Goal: Information Seeking & Learning: Learn about a topic

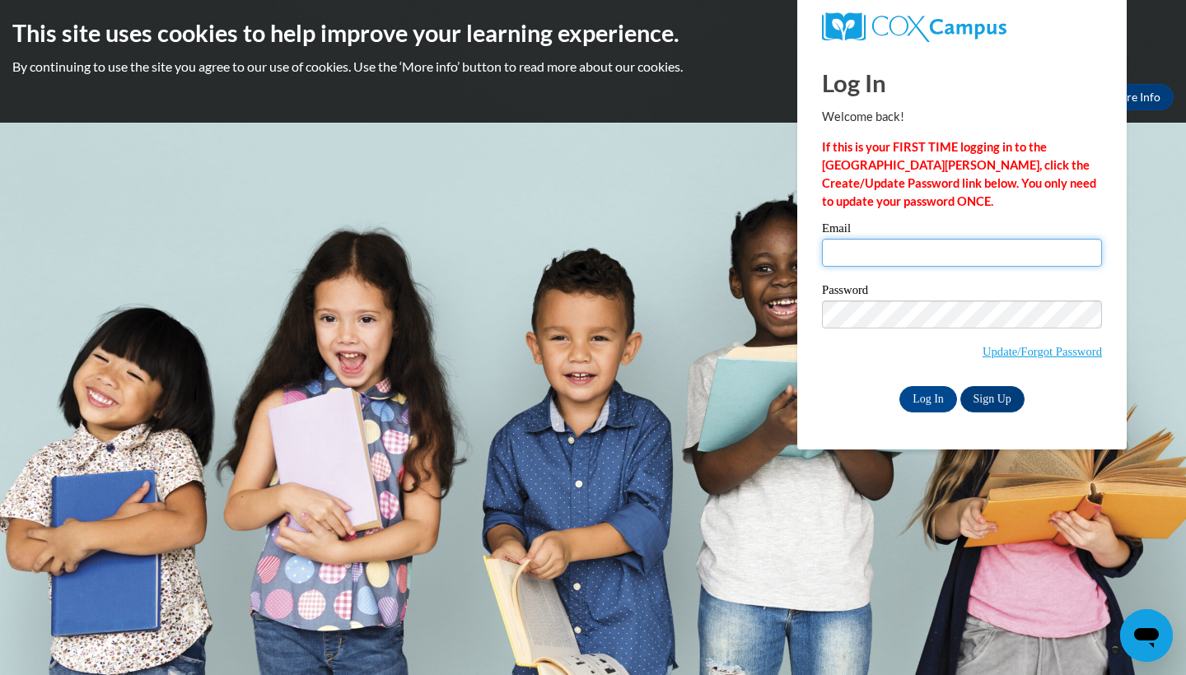
type input "ersotoaragon@valdosta.edu"
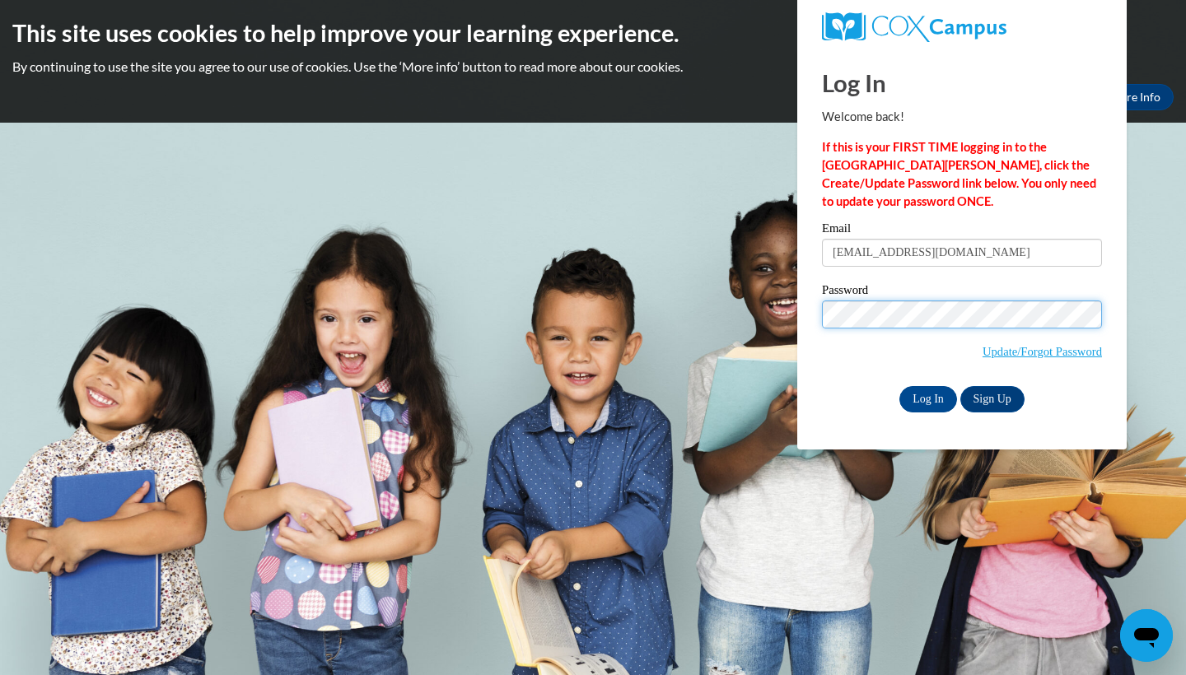
click at [927, 396] on input "Log In" at bounding box center [928, 399] width 58 height 26
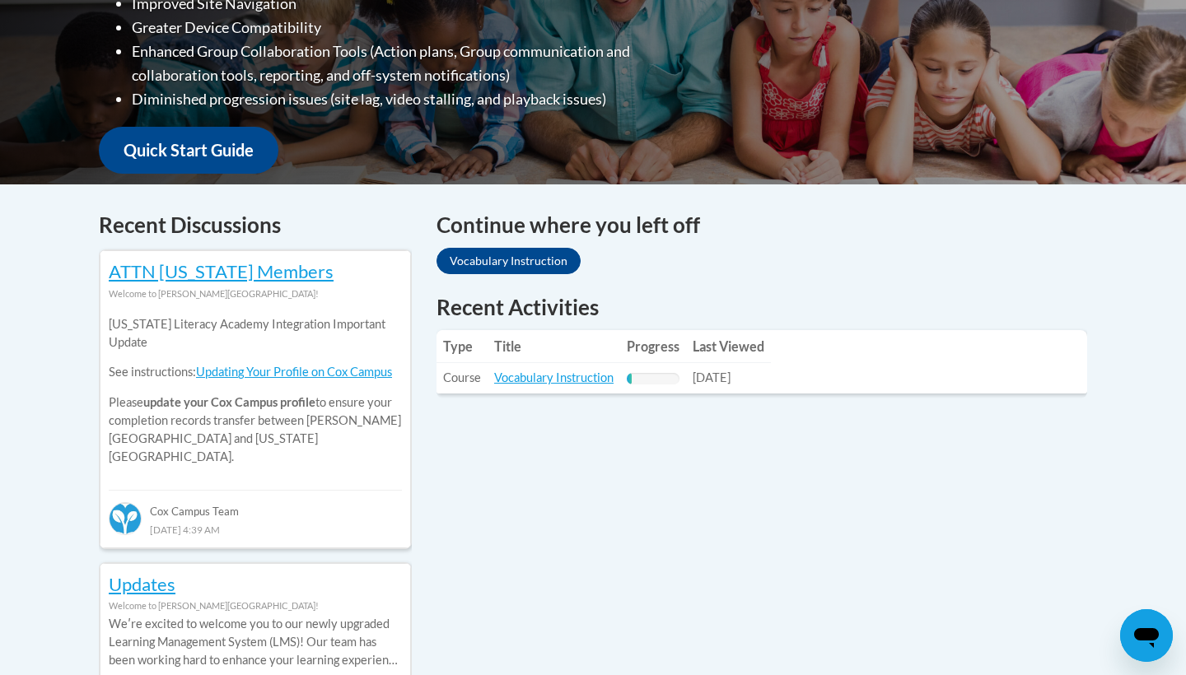
scroll to position [533, 0]
click at [577, 371] on link "Vocabulary Instruction" at bounding box center [553, 378] width 119 height 14
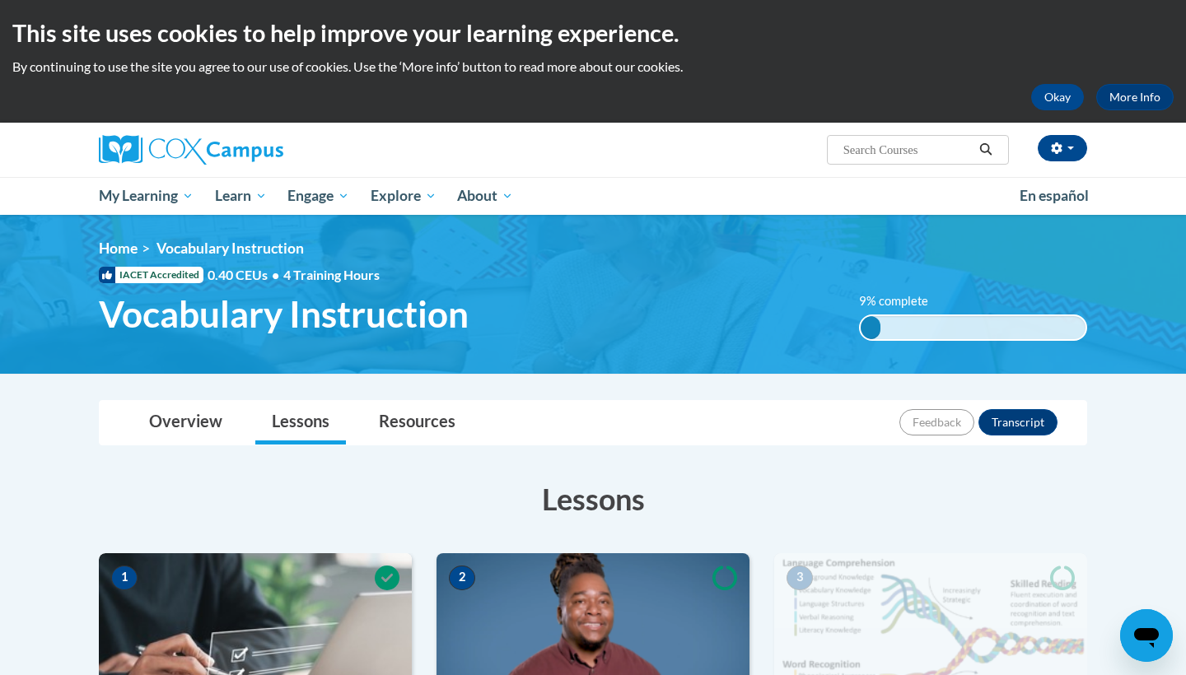
click at [890, 138] on span "Search Search..." at bounding box center [918, 150] width 182 height 30
click at [885, 144] on input "Search..." at bounding box center [908, 150] width 132 height 20
type input "vocabulary"
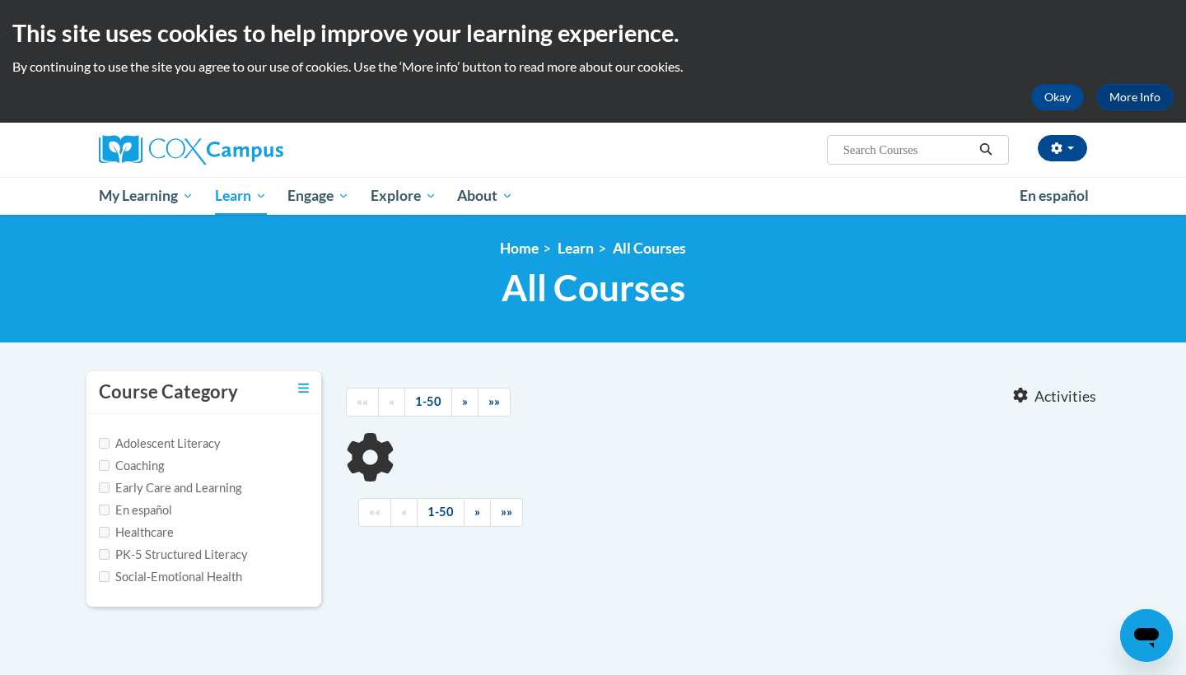
type input "vocabulary"
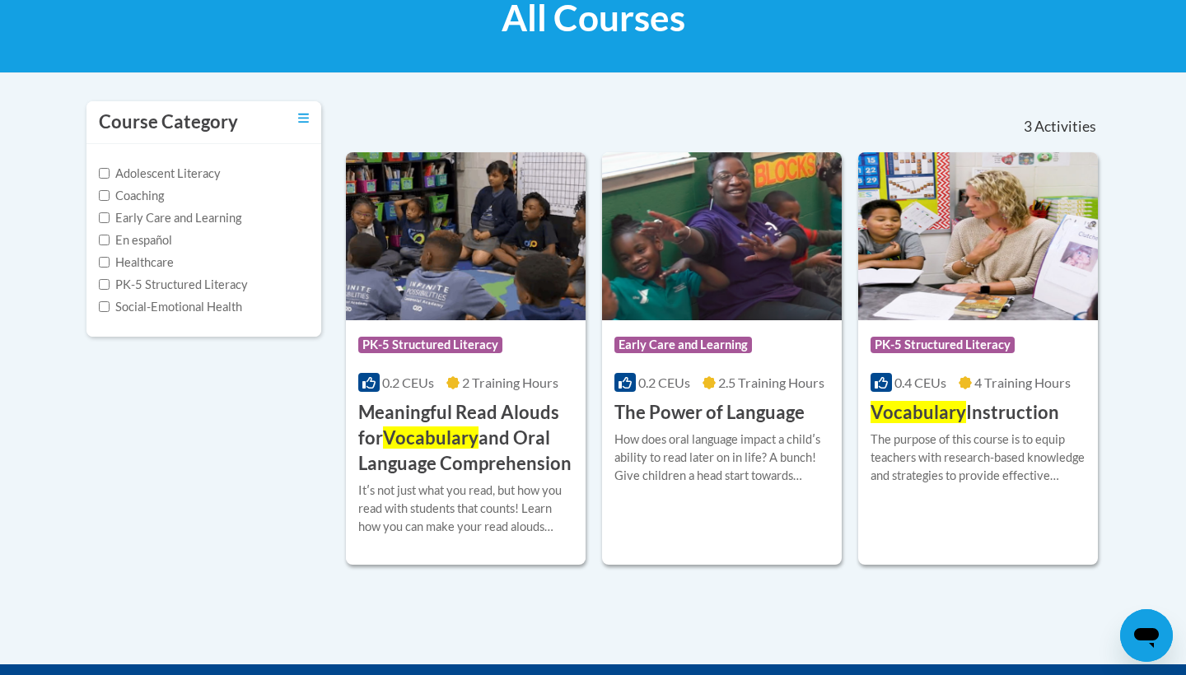
scroll to position [278, 0]
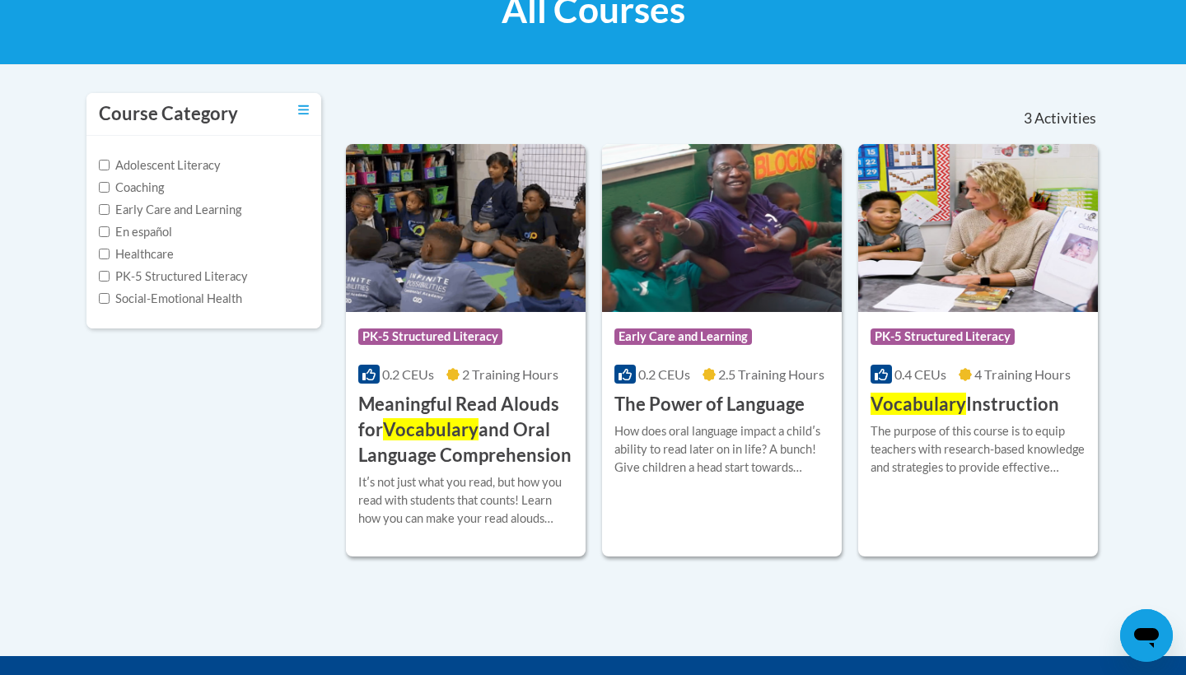
click at [997, 214] on img at bounding box center [978, 228] width 240 height 168
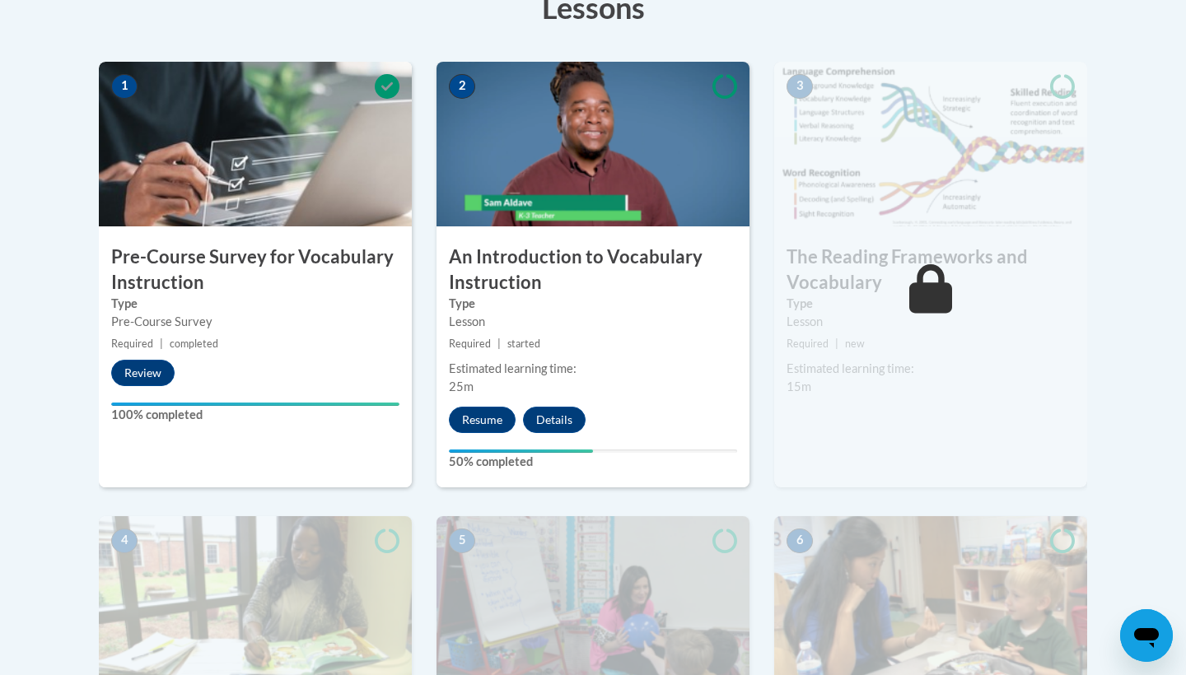
scroll to position [492, 0]
click at [490, 418] on button "Resume" at bounding box center [482, 420] width 67 height 26
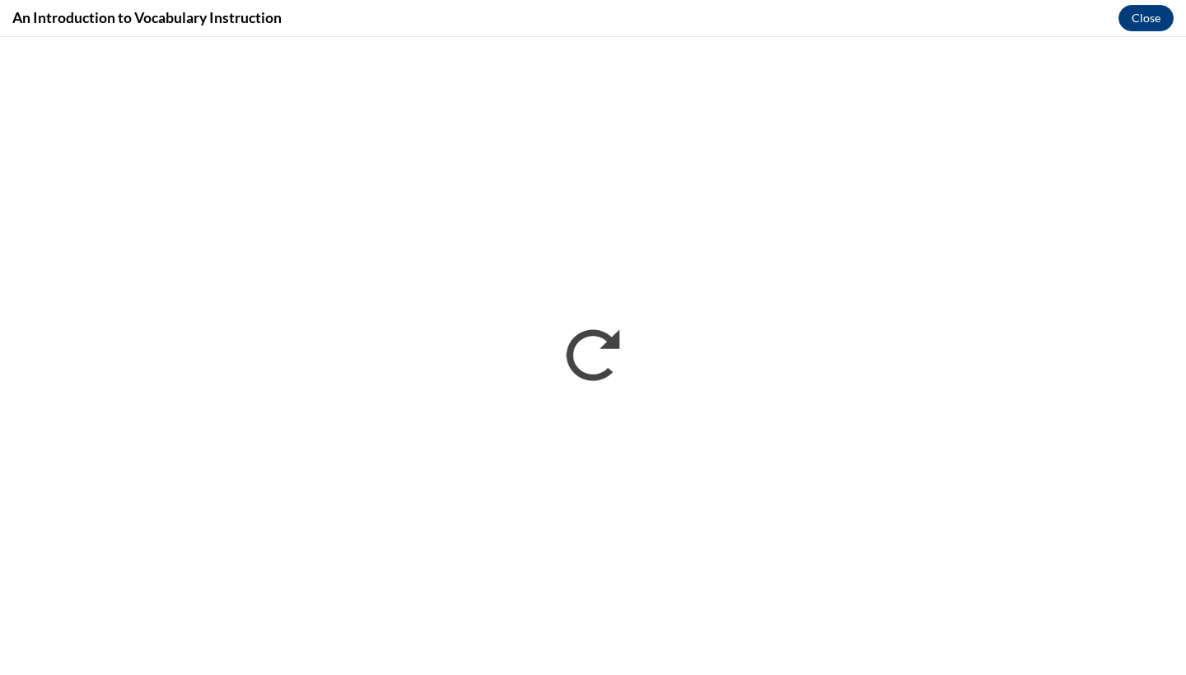
scroll to position [0, 0]
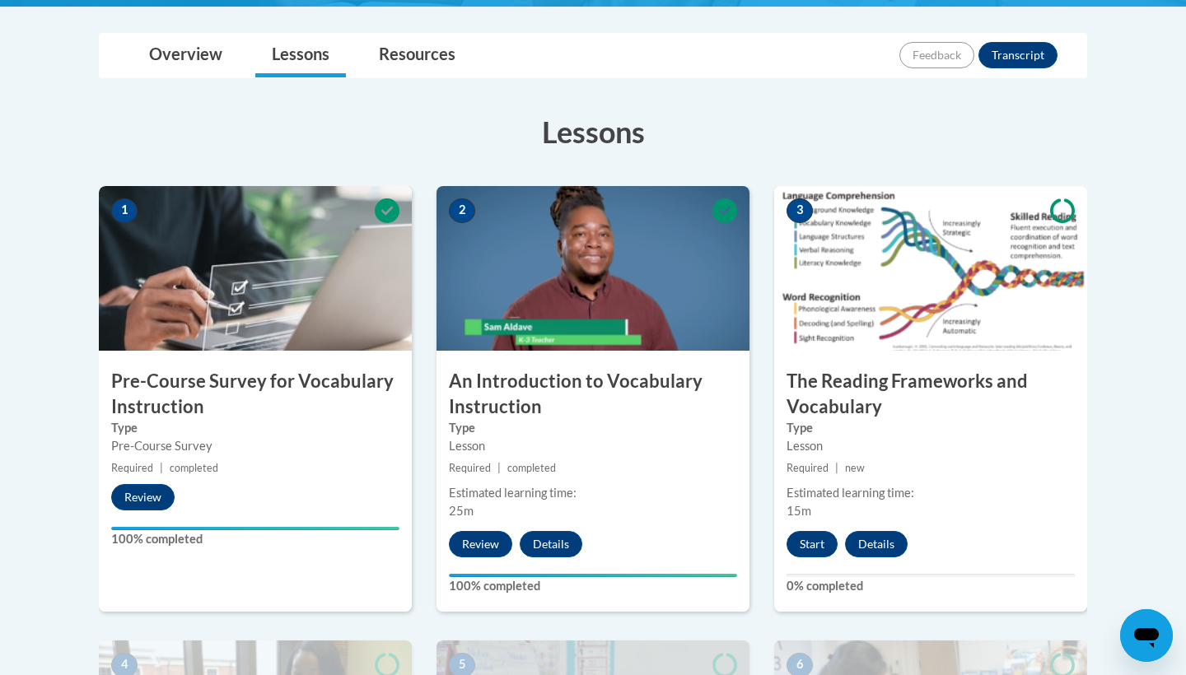
scroll to position [393, 0]
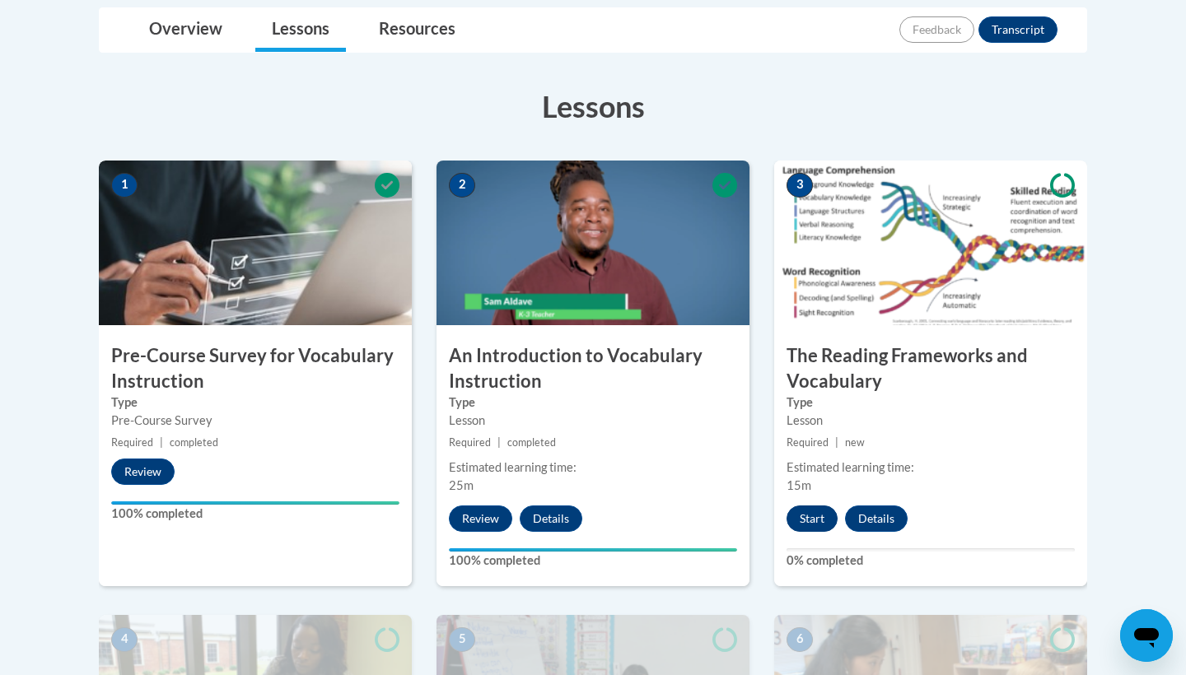
click at [813, 506] on button "Start" at bounding box center [812, 519] width 51 height 26
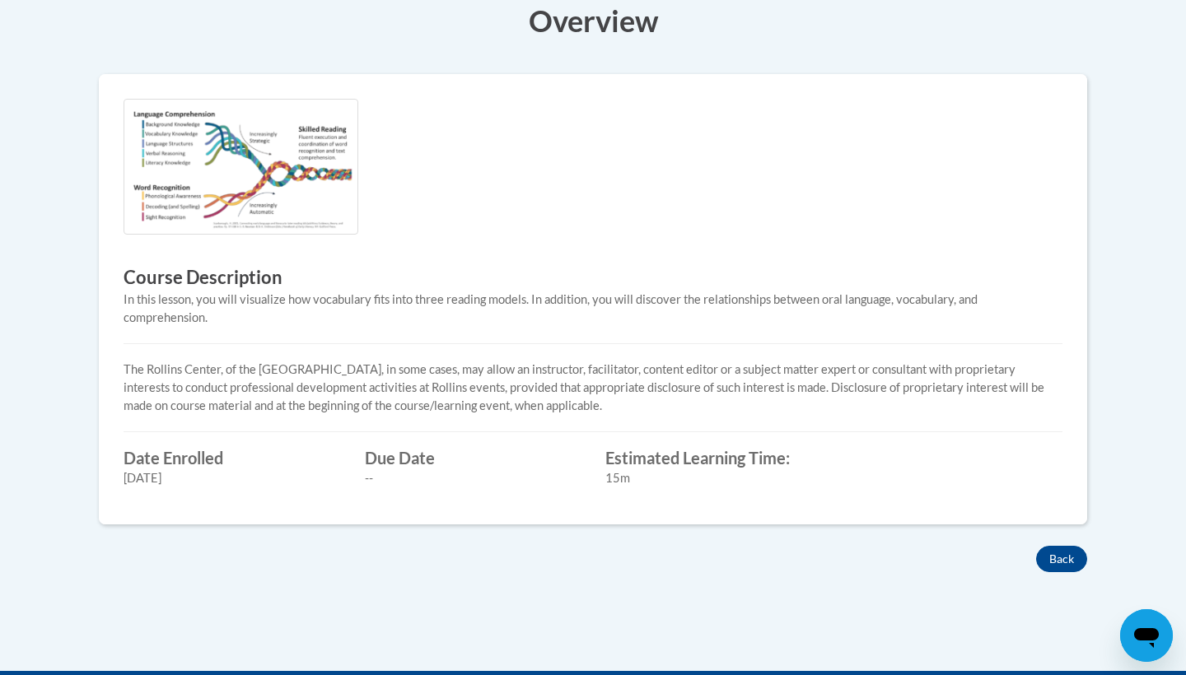
scroll to position [474, 0]
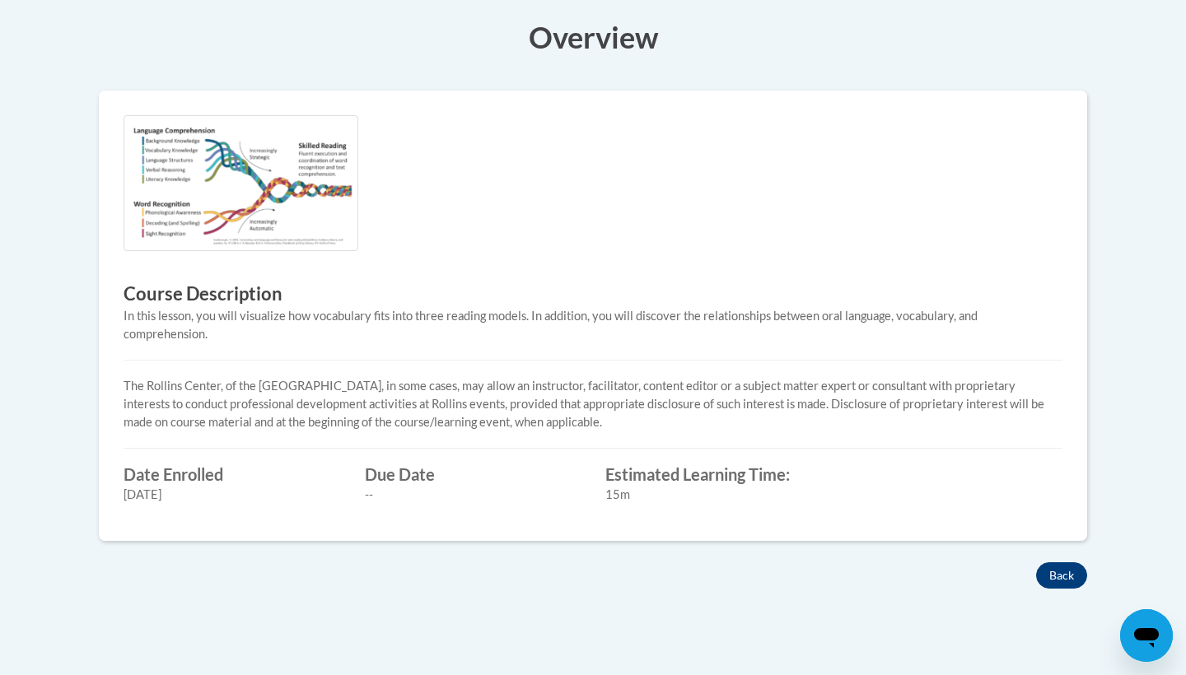
click at [1064, 570] on button "Back" at bounding box center [1061, 576] width 51 height 26
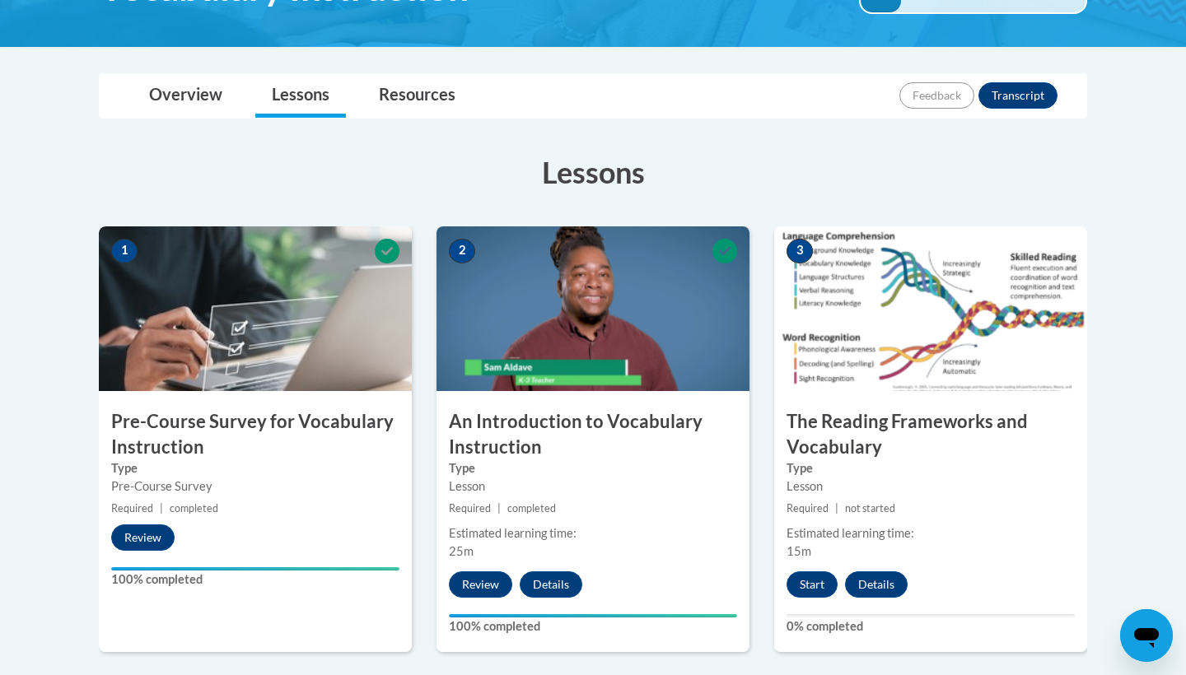
scroll to position [402, 0]
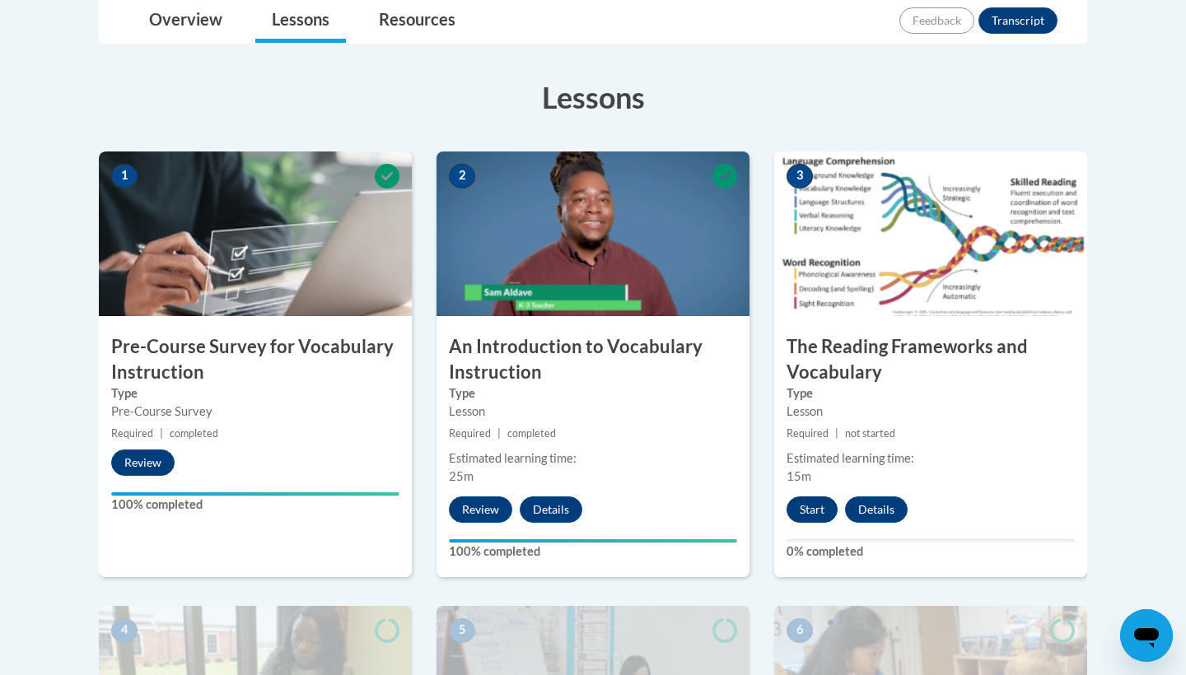
click at [825, 511] on button "Start" at bounding box center [812, 510] width 51 height 26
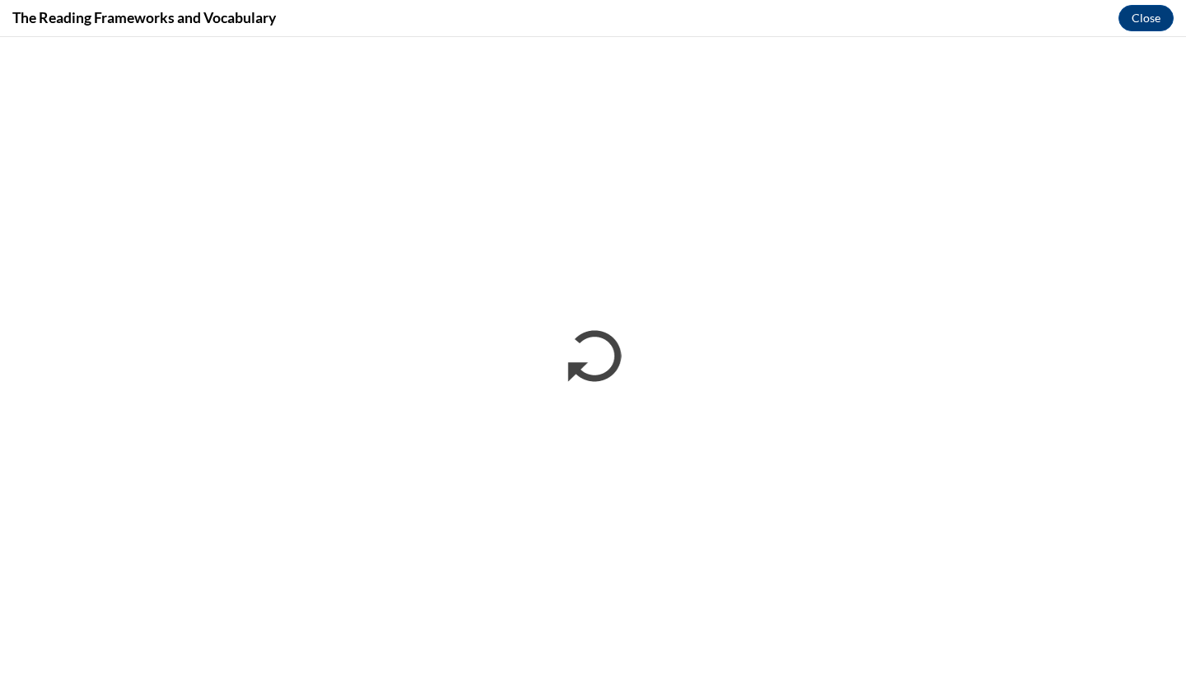
scroll to position [0, 0]
click at [1132, 19] on button "Close" at bounding box center [1146, 18] width 55 height 26
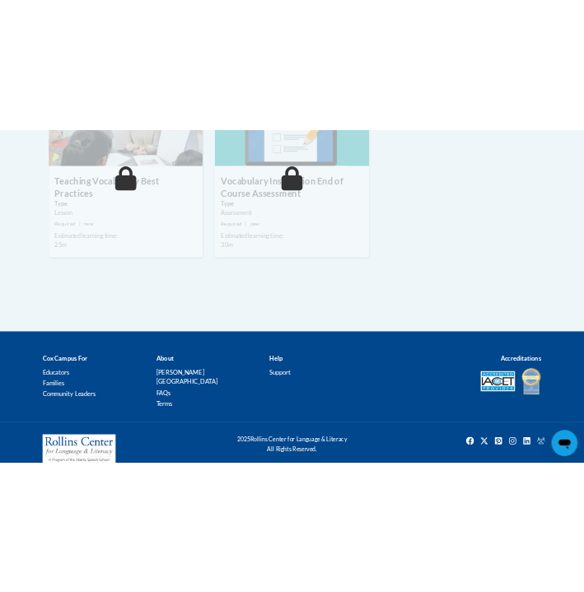
scroll to position [1860, 0]
